Goal: Task Accomplishment & Management: Use online tool/utility

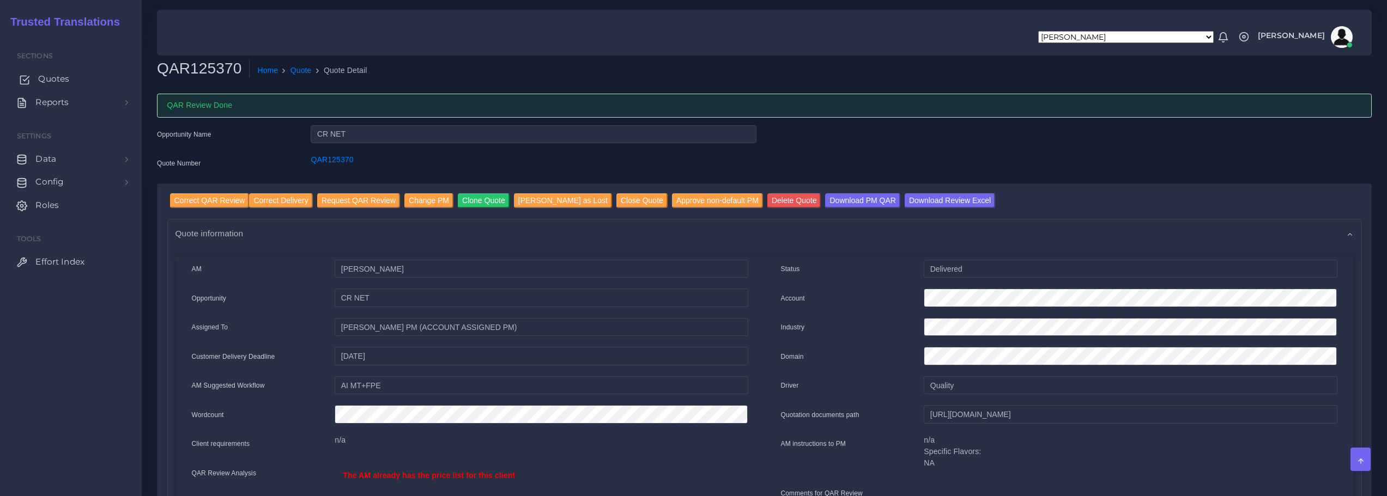
click at [56, 78] on span "Quotes" at bounding box center [53, 79] width 31 height 12
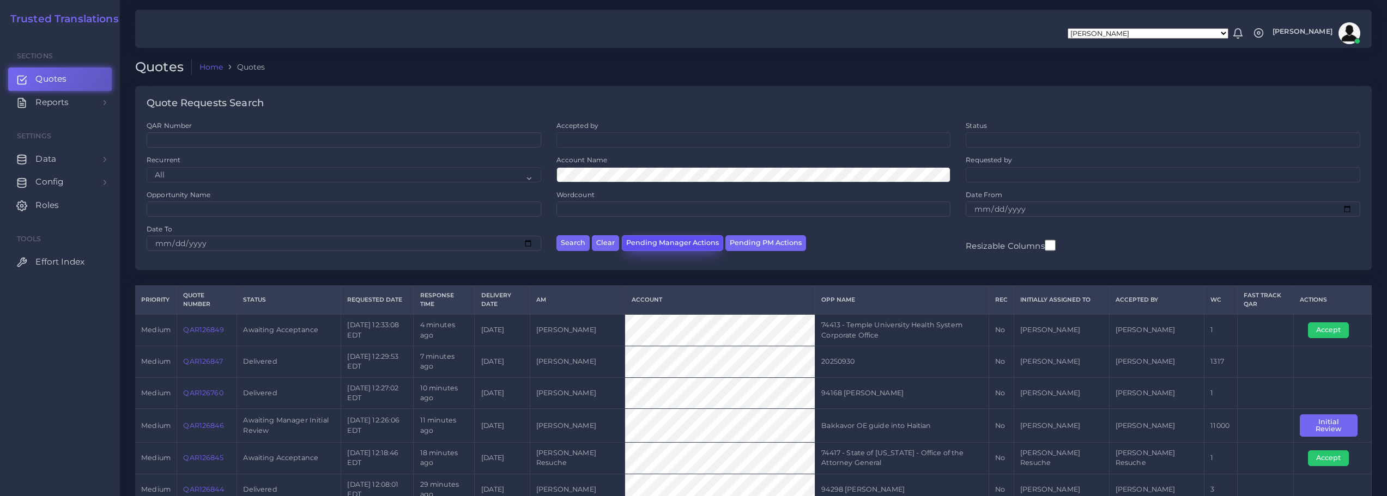
click at [647, 242] on button "Pending Manager Actions" at bounding box center [672, 243] width 101 height 16
select select "awaiting_manager_initial_review"
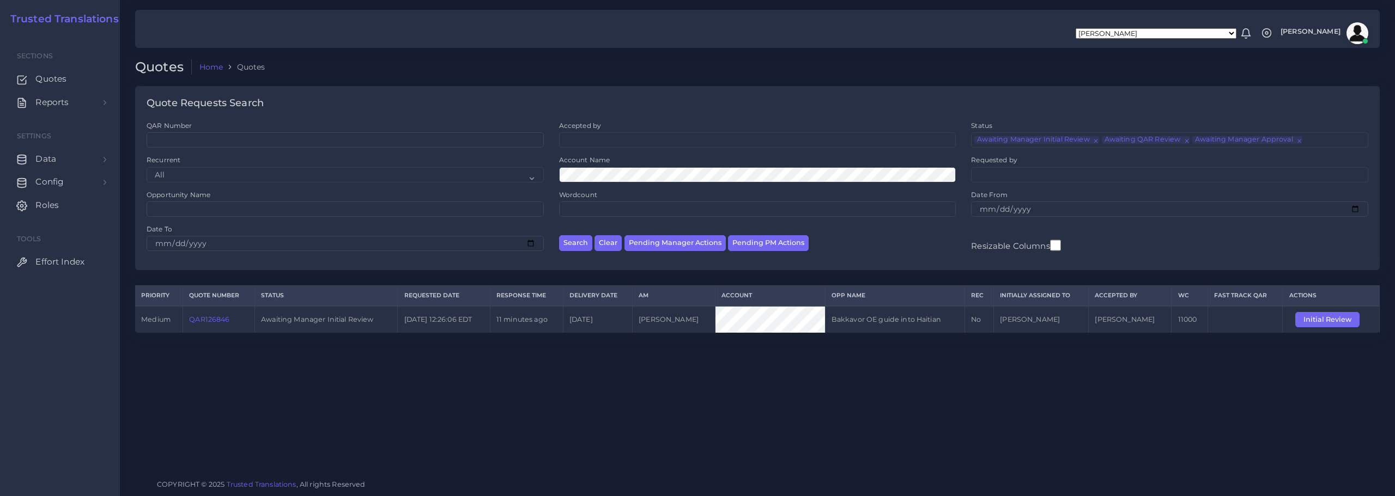
click at [211, 318] on link "QAR126846" at bounding box center [209, 319] width 40 height 8
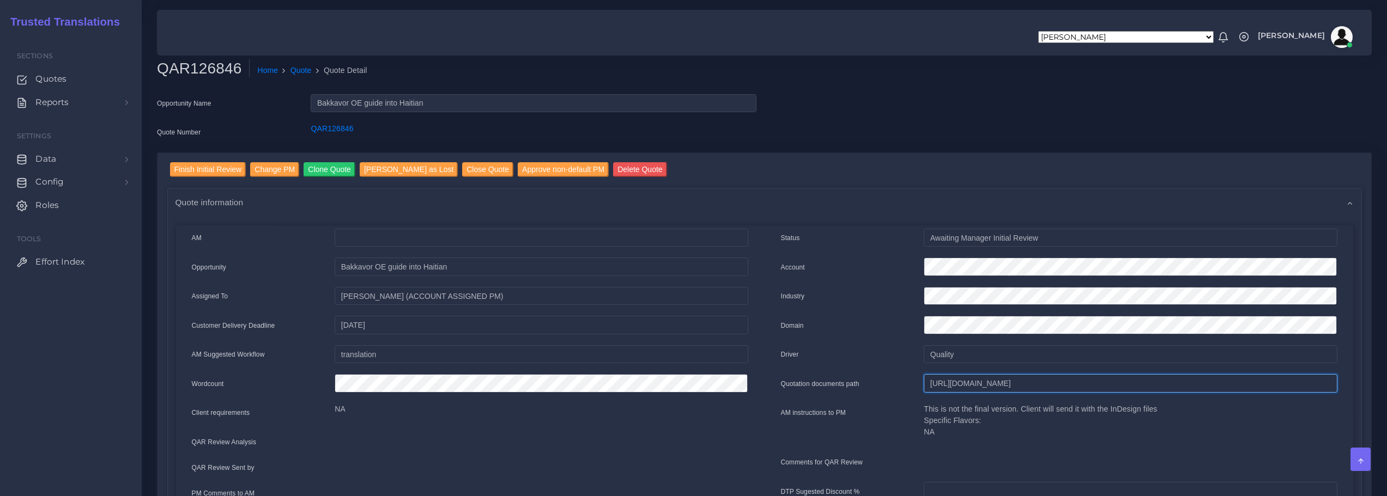
scroll to position [0, 361]
drag, startPoint x: 929, startPoint y: 386, endPoint x: 1394, endPoint y: 380, distance: 465.3
click at [1386, 380] on html "Aldana Resuche Alejandro Zuluaga Ana Romero Ana Whitby PM Anabella Garcia Anais…" at bounding box center [693, 248] width 1387 height 496
click at [198, 171] on input "Finish Initial Review" at bounding box center [208, 169] width 76 height 15
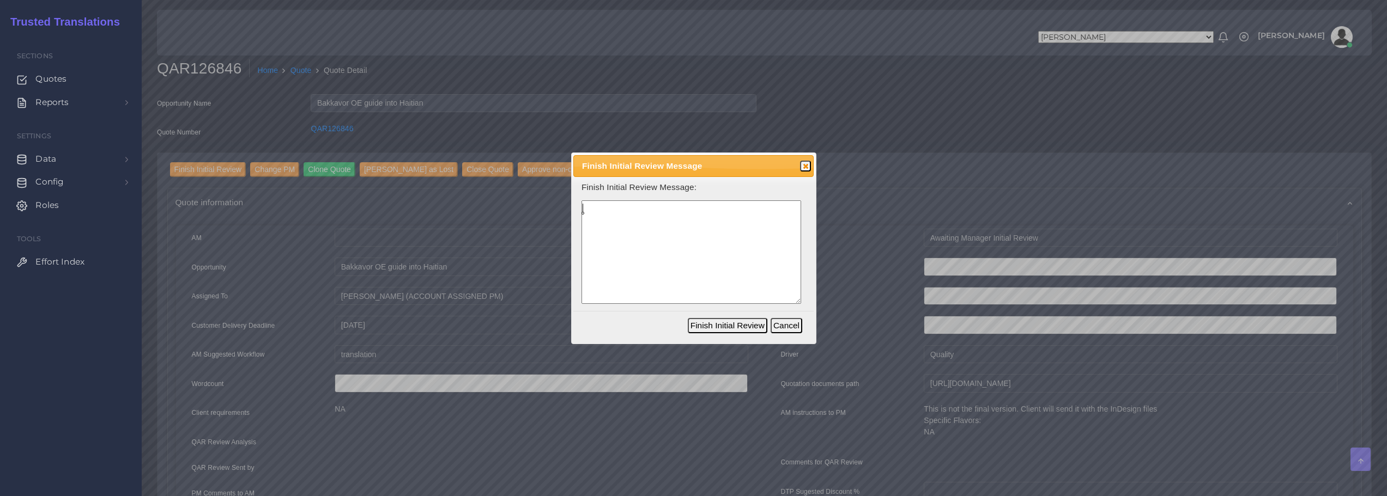
drag, startPoint x: 695, startPoint y: 263, endPoint x: 702, endPoint y: 265, distance: 6.7
click at [702, 265] on textarea at bounding box center [691, 253] width 220 height 104
click at [642, 207] on textarea "One more healtchare (OE / Open Enrollment season)" at bounding box center [691, 253] width 220 height 104
click at [668, 225] on textarea "One more healthcare (OE / Open Enrollment season)" at bounding box center [691, 253] width 220 height 104
click at [719, 224] on textarea "One more healthcare (OE / Open Enrollment season) benefit summary guide. Non ac…" at bounding box center [691, 253] width 220 height 104
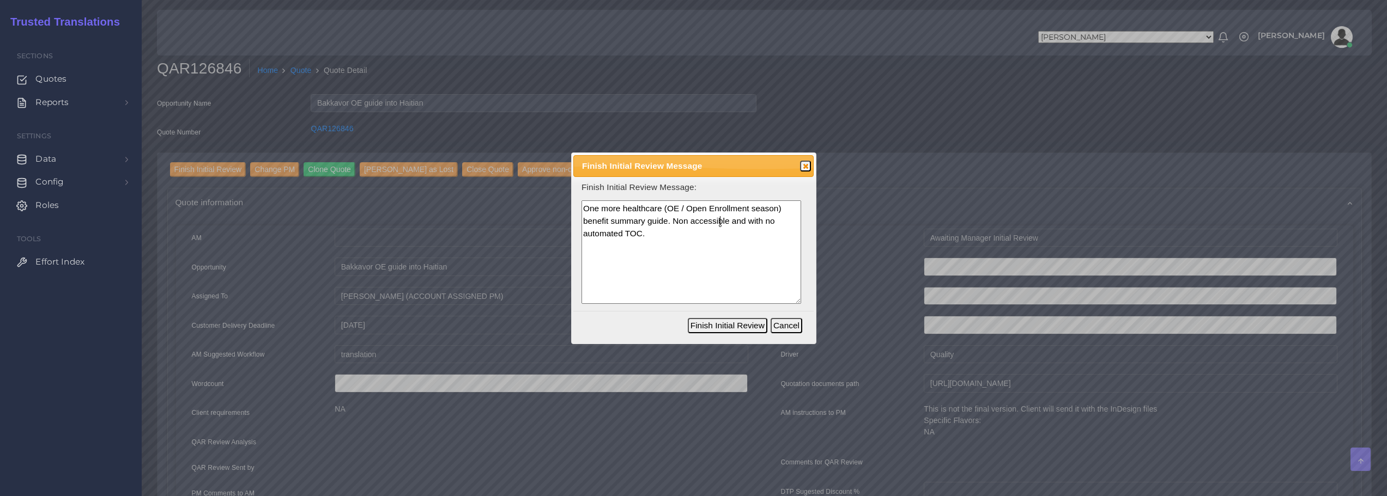
click at [0, 0] on lt-em "Non-accessible" at bounding box center [0, 0] width 0 height 0
click at [699, 242] on textarea "One more healthcare (OE / Open Enrollment season) benefit summary guide. Non-ac…" at bounding box center [691, 253] width 220 height 104
type textarea "One more healthcare (OE / Open Enrollment season) benefit summary guide. Non-ac…"
click at [733, 324] on button "Finish Initial Review" at bounding box center [728, 325] width 80 height 15
